Goal: Task Accomplishment & Management: Manage account settings

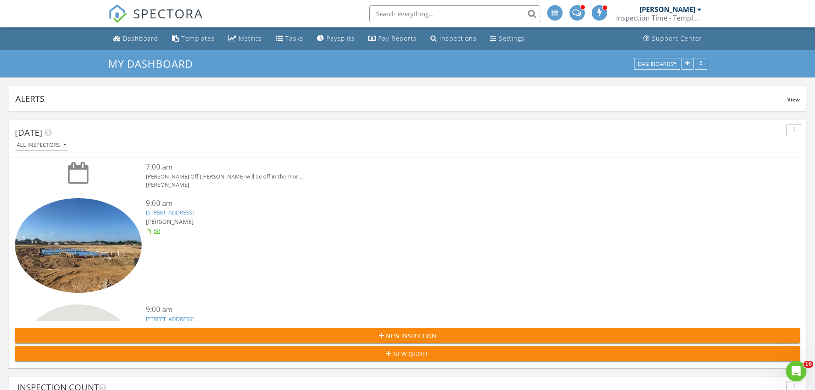
scroll to position [4640, 828]
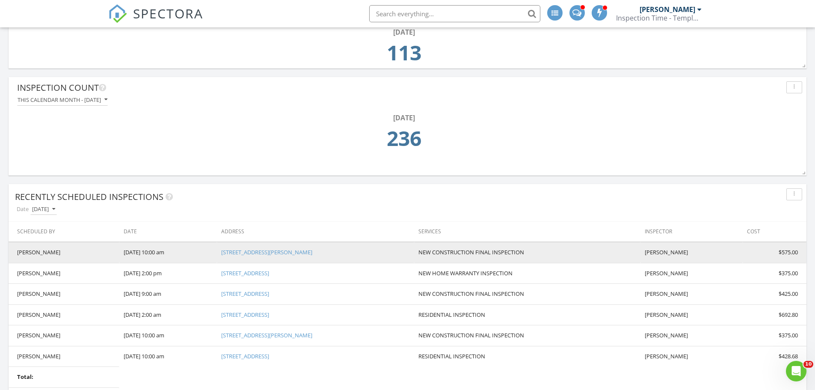
scroll to position [556, 0]
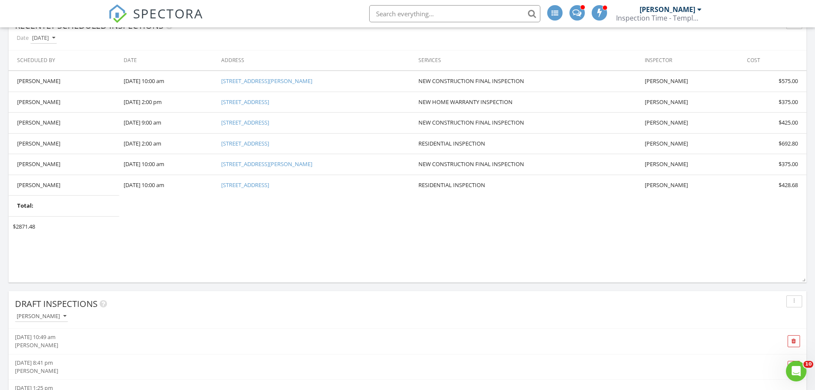
click at [696, 8] on div "[PERSON_NAME]" at bounding box center [670, 9] width 62 height 9
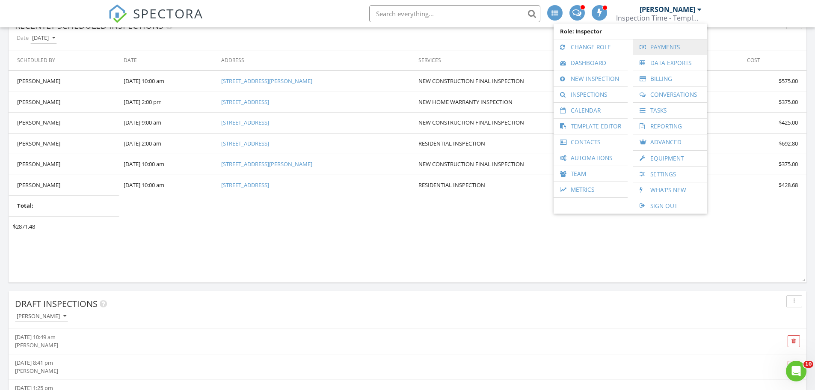
click at [677, 46] on link "Payments" at bounding box center [669, 46] width 65 height 15
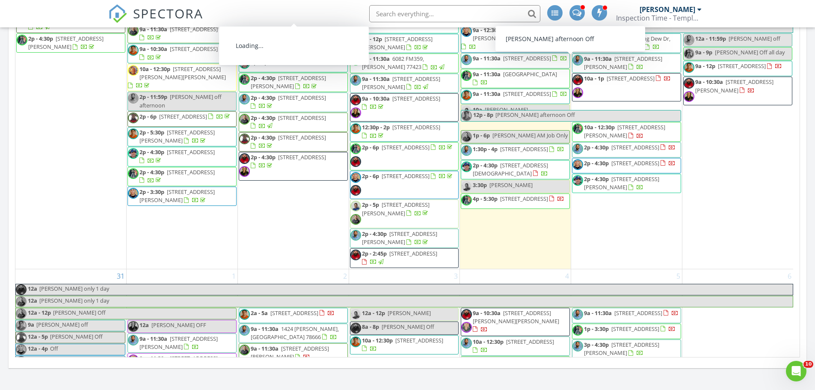
scroll to position [1175, 0]
